Goal: Obtain resource: Obtain resource

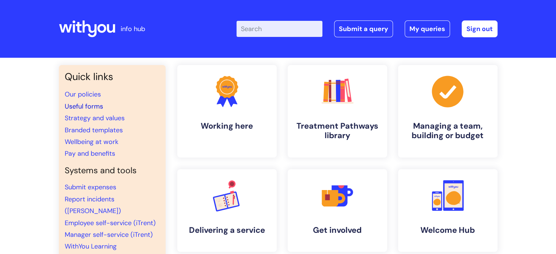
click at [95, 106] on link "Useful forms" at bounding box center [84, 106] width 38 height 9
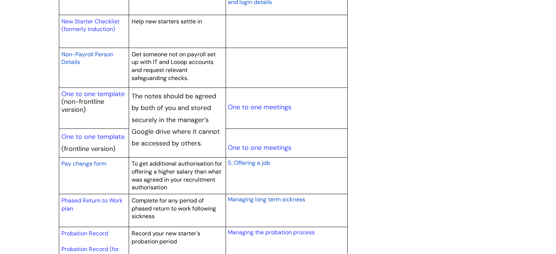
scroll to position [852, 0]
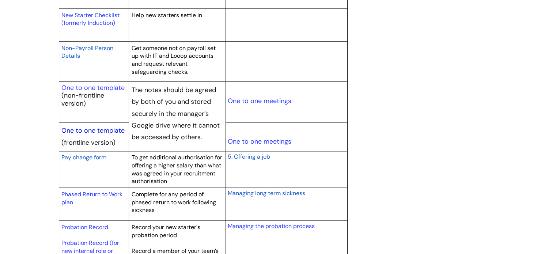
click at [86, 133] on link "One to one template" at bounding box center [92, 130] width 63 height 9
